Goal: Task Accomplishment & Management: Use online tool/utility

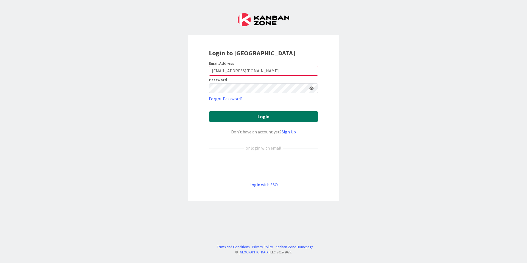
click at [261, 119] on button "Login" at bounding box center [263, 116] width 109 height 11
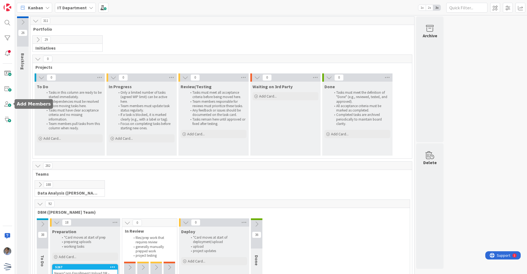
click at [36, 38] on icon at bounding box center [38, 40] width 6 height 6
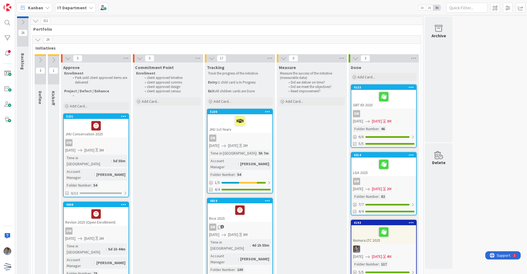
click at [9, 24] on div at bounding box center [7, 22] width 11 height 11
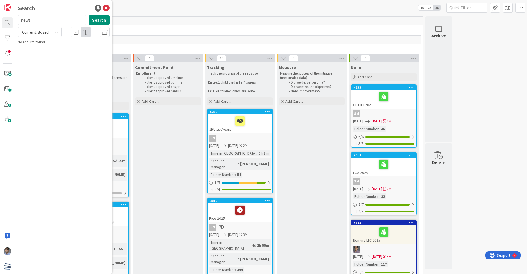
type input "news"
click at [158, 18] on div "311" at bounding box center [226, 21] width 392 height 8
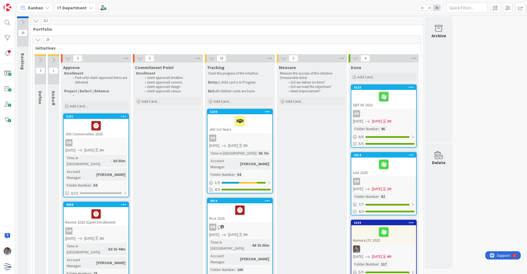
click at [37, 41] on icon at bounding box center [38, 40] width 6 height 6
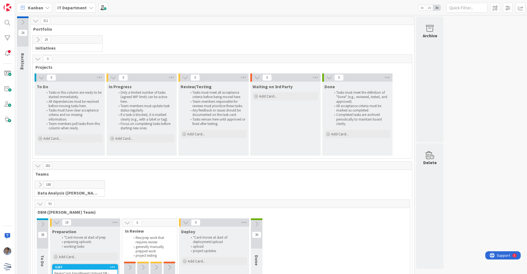
scroll to position [82, 0]
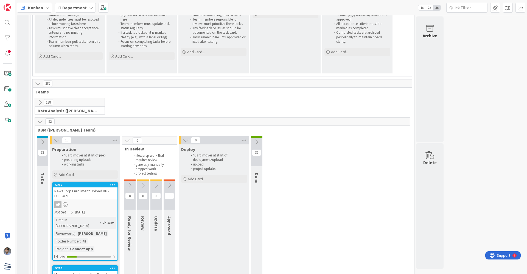
click at [40, 102] on icon at bounding box center [40, 103] width 6 height 6
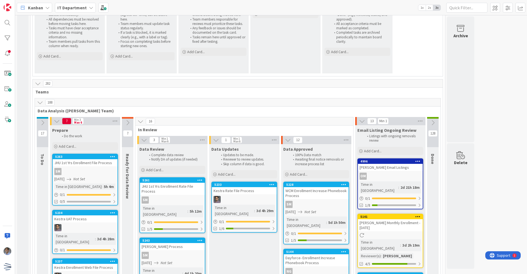
click at [39, 103] on icon at bounding box center [40, 103] width 6 height 6
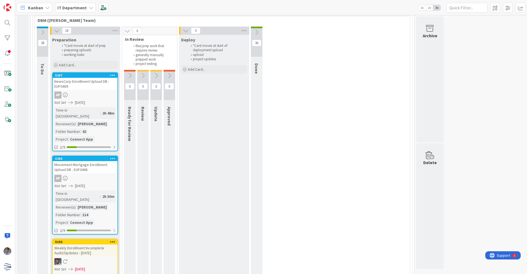
scroll to position [110, 0]
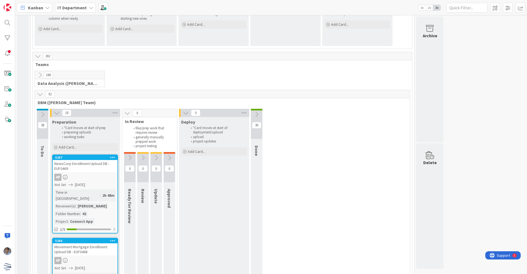
click at [39, 76] on icon at bounding box center [40, 75] width 6 height 6
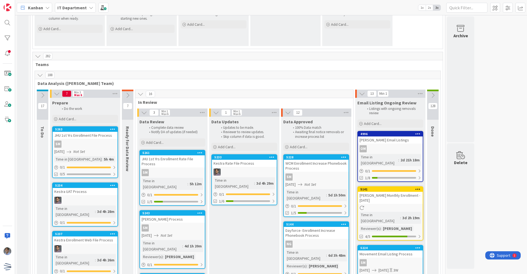
click at [38, 77] on icon at bounding box center [40, 75] width 6 height 6
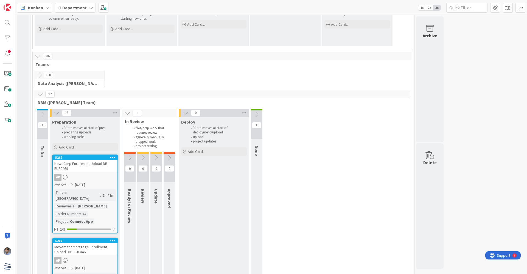
click at [41, 95] on icon at bounding box center [40, 94] width 6 height 6
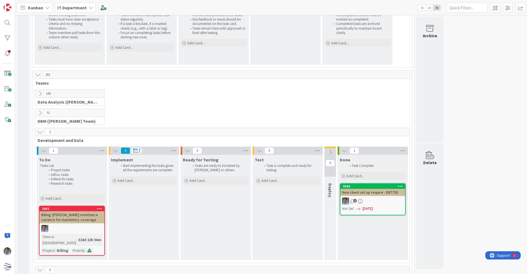
scroll to position [0, 0]
